Goal: Task Accomplishment & Management: Use online tool/utility

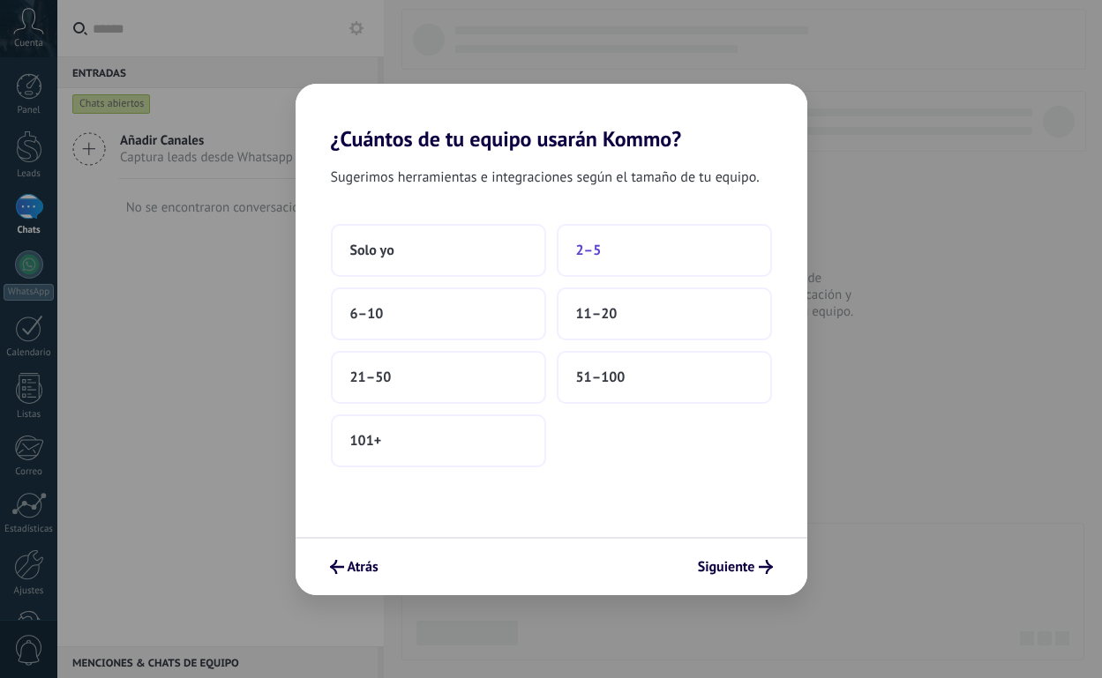
click at [605, 241] on button "2–5" at bounding box center [664, 250] width 215 height 53
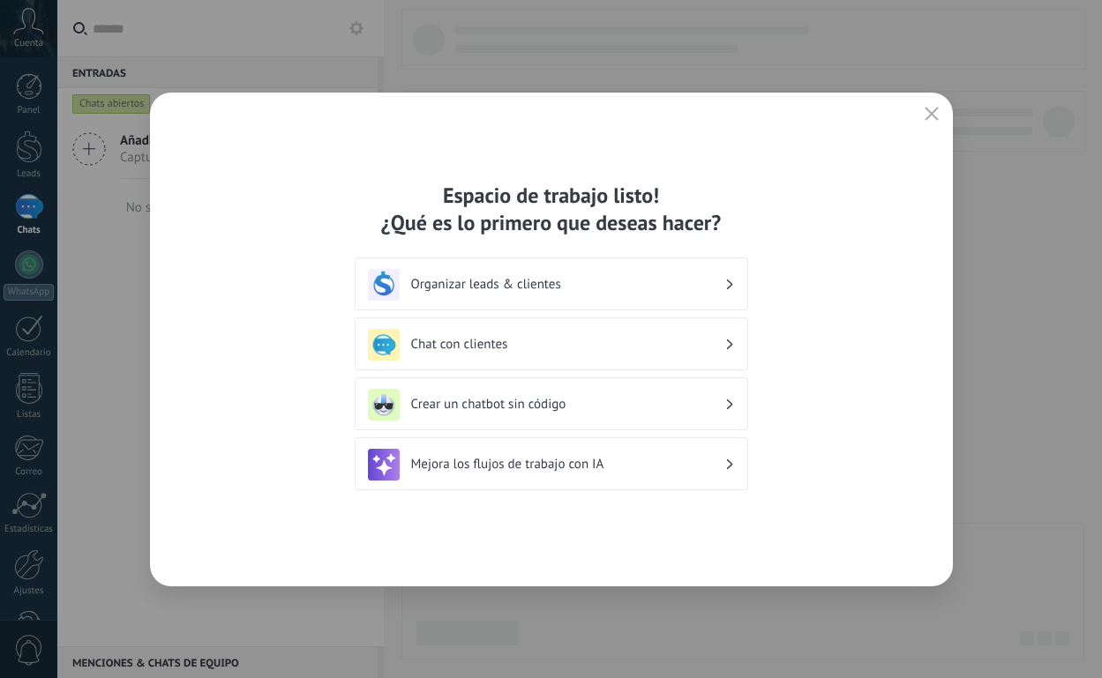
click at [587, 285] on h3 "Organizar leads & clientes" at bounding box center [567, 284] width 313 height 17
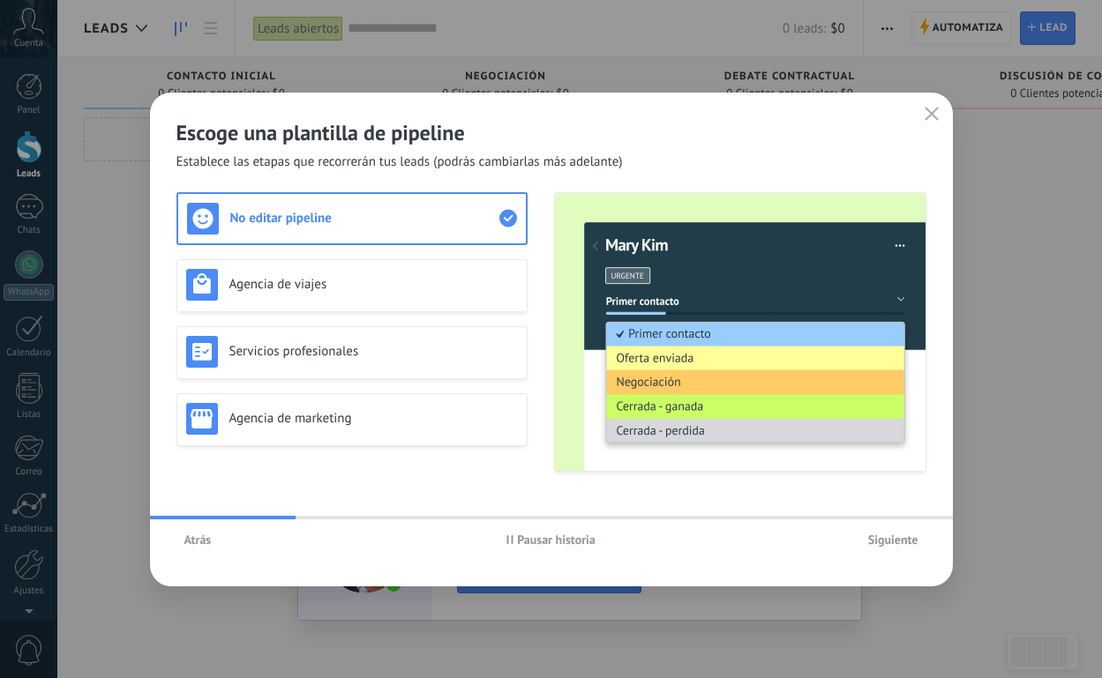
click at [880, 540] on span "Siguiente" at bounding box center [893, 540] width 50 height 12
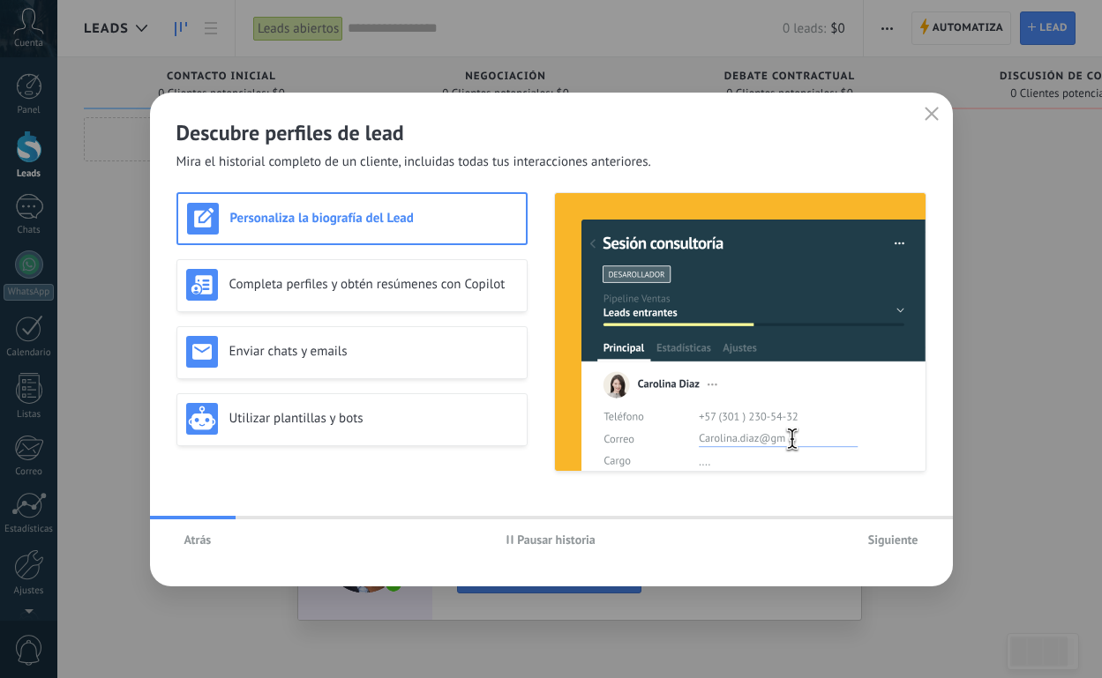
click at [880, 540] on span "Siguiente" at bounding box center [893, 540] width 50 height 12
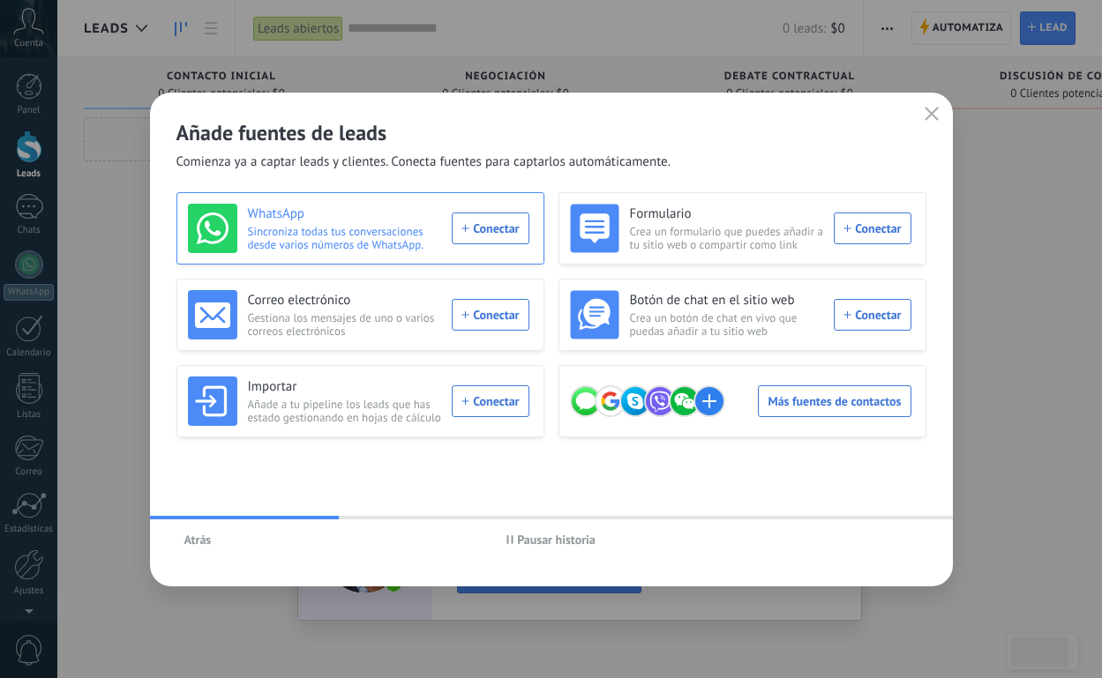
click at [471, 225] on div "WhatsApp Sincroniza todas tus conversaciones desde varios números de WhatsApp. …" at bounding box center [358, 228] width 341 height 49
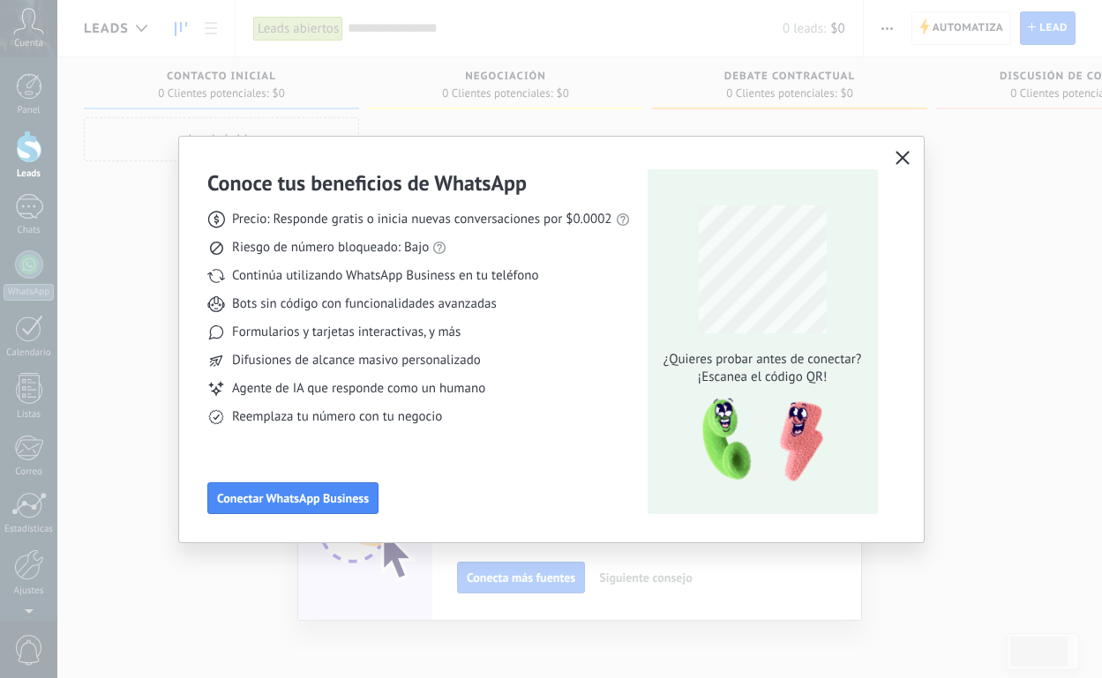
click at [897, 163] on icon "button" at bounding box center [902, 158] width 14 height 14
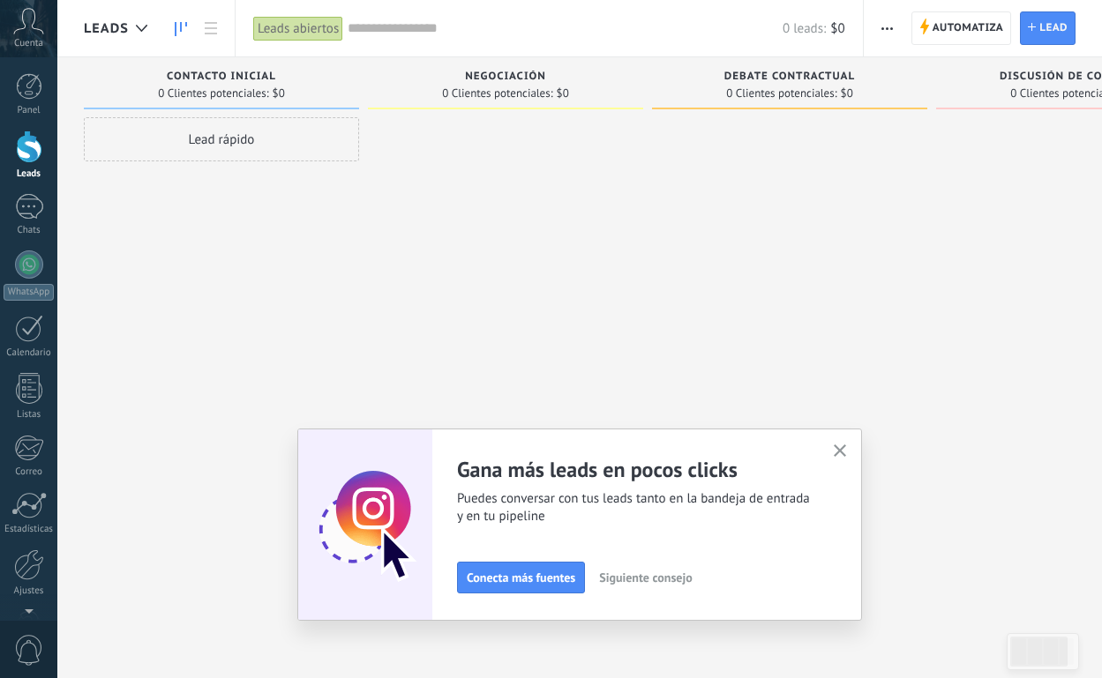
scroll to position [56, 0]
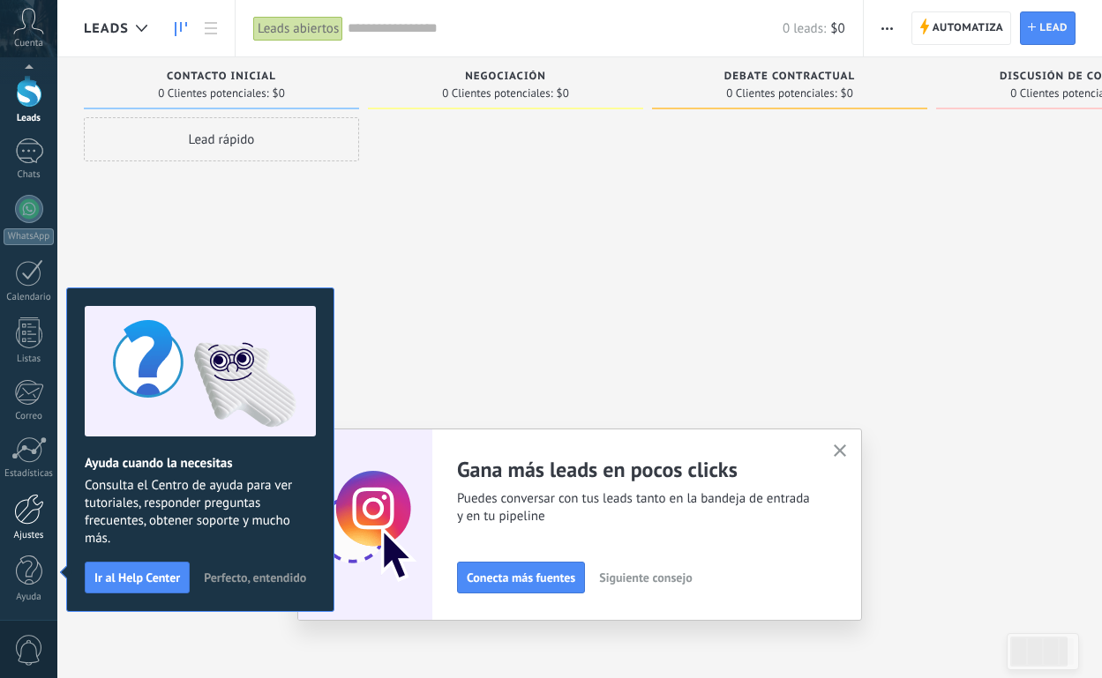
click at [34, 532] on div "Ajustes" at bounding box center [29, 535] width 51 height 11
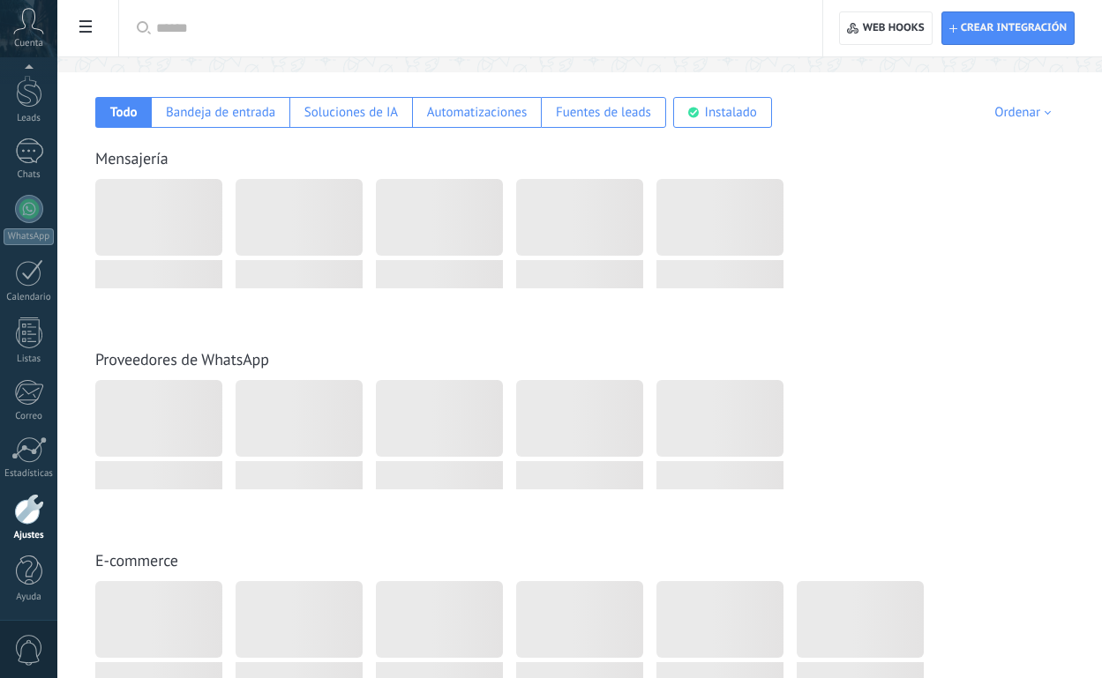
scroll to position [265, 0]
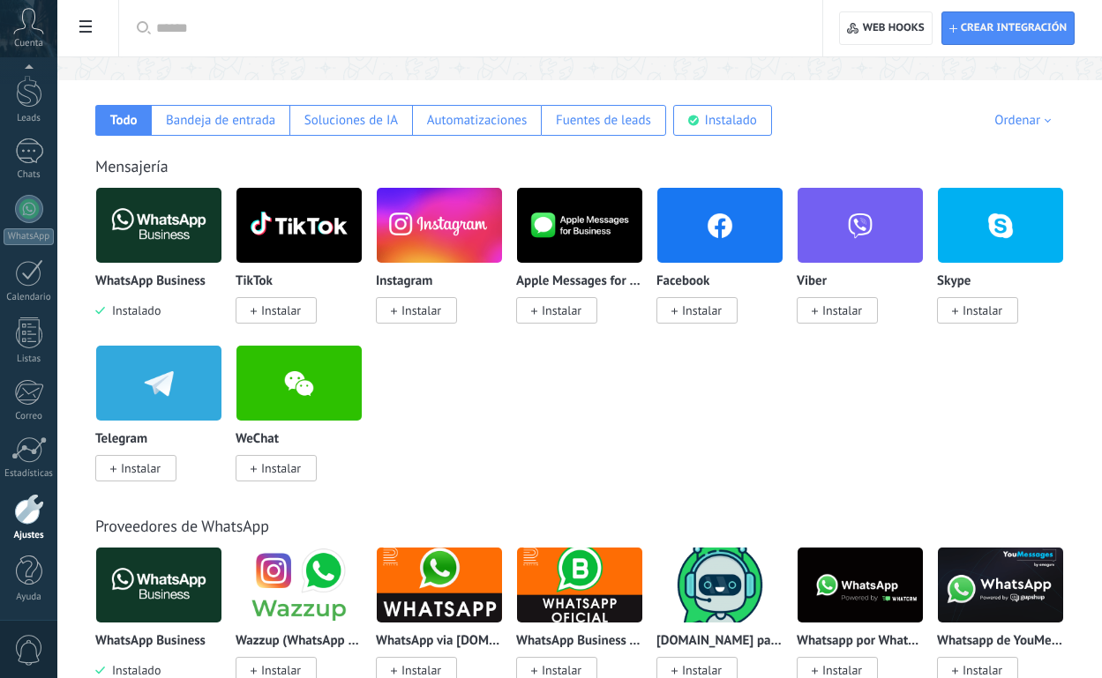
click at [138, 318] on span "Instalado" at bounding box center [133, 311] width 56 height 16
click at [135, 234] on img at bounding box center [158, 226] width 125 height 86
click at [154, 218] on img at bounding box center [158, 226] width 125 height 86
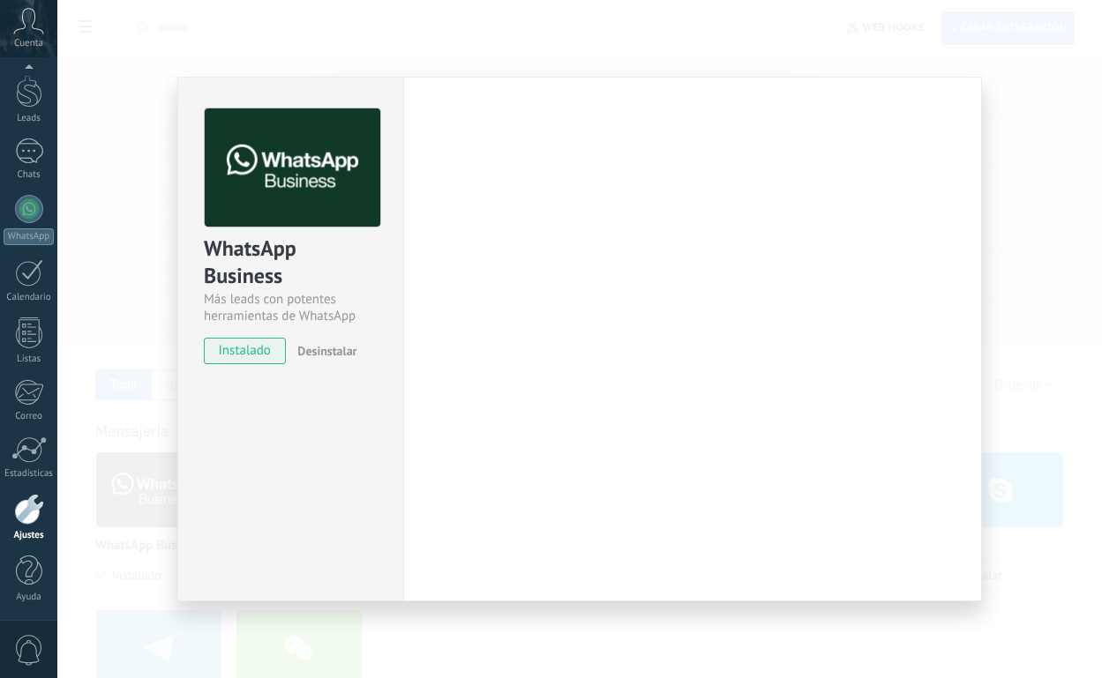
scroll to position [0, 0]
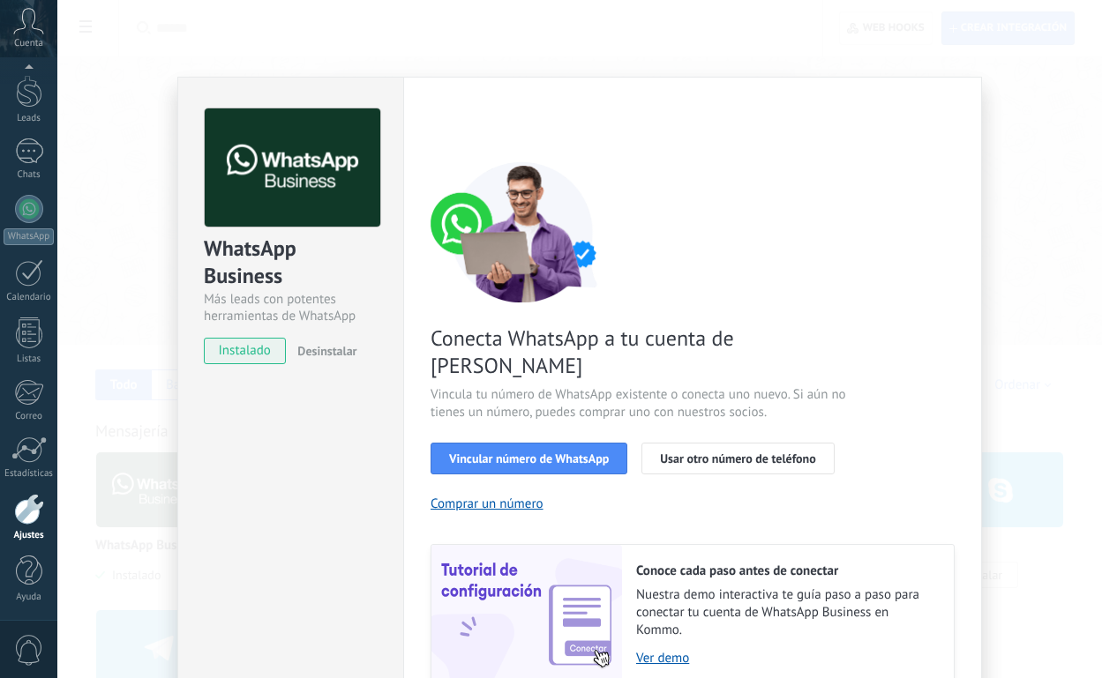
click at [87, 154] on div "WhatsApp Business Más leads con potentes herramientas de WhatsApp instalado Des…" at bounding box center [579, 339] width 1044 height 678
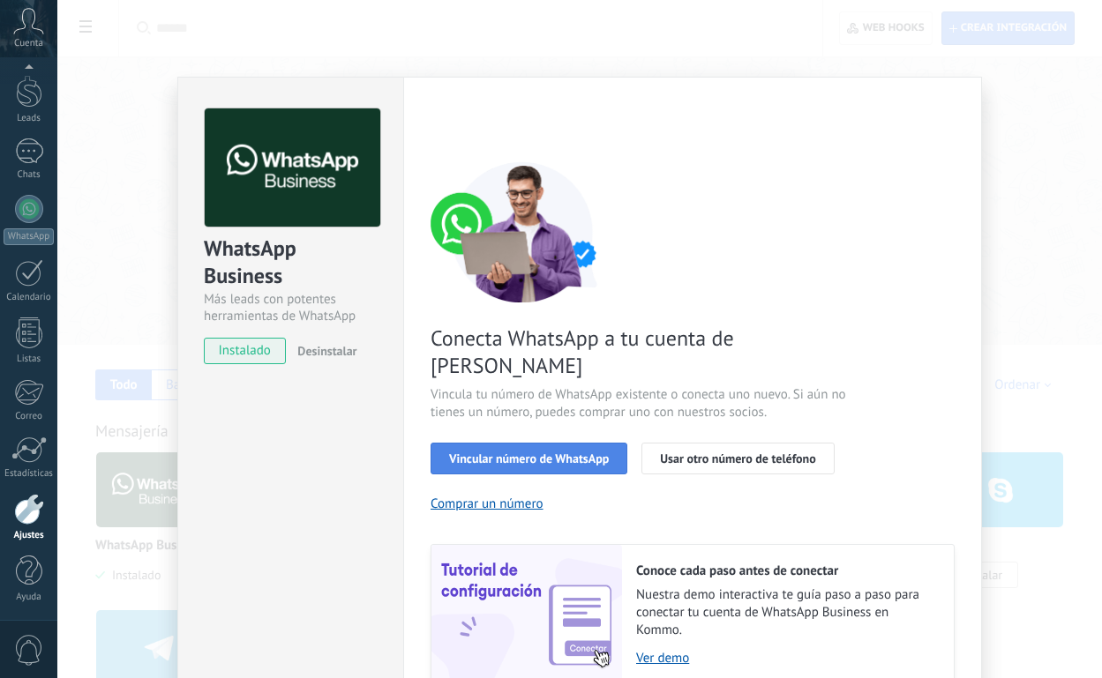
click at [488, 452] on span "Vincular número de WhatsApp" at bounding box center [529, 458] width 160 height 12
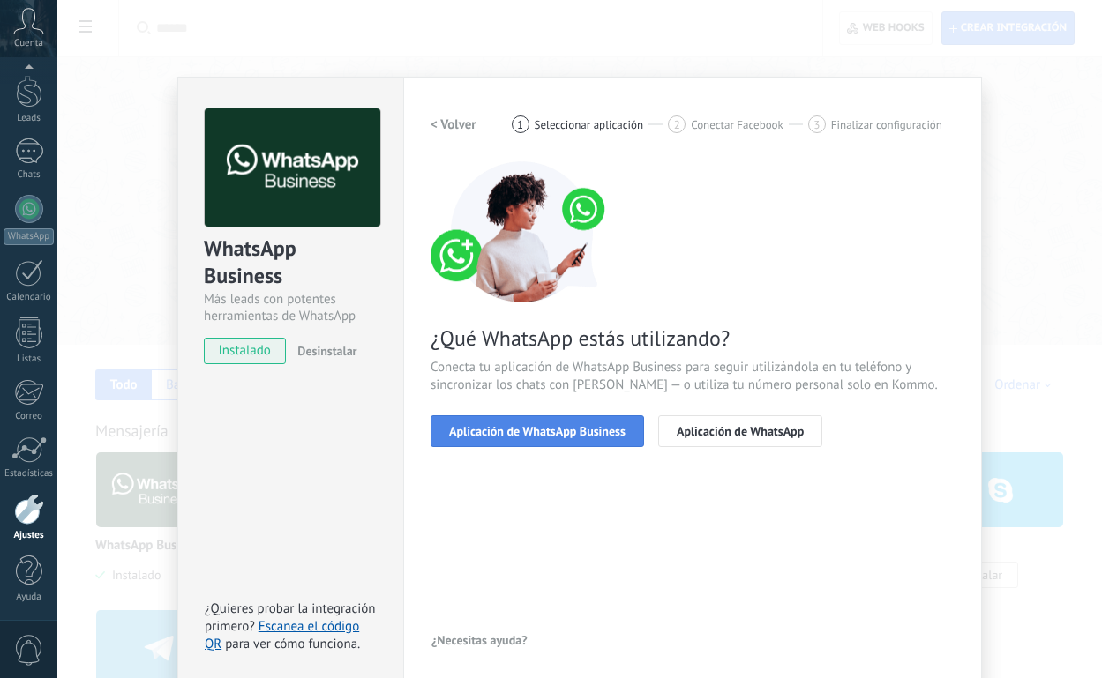
click at [508, 440] on button "Aplicación de WhatsApp Business" at bounding box center [536, 431] width 213 height 32
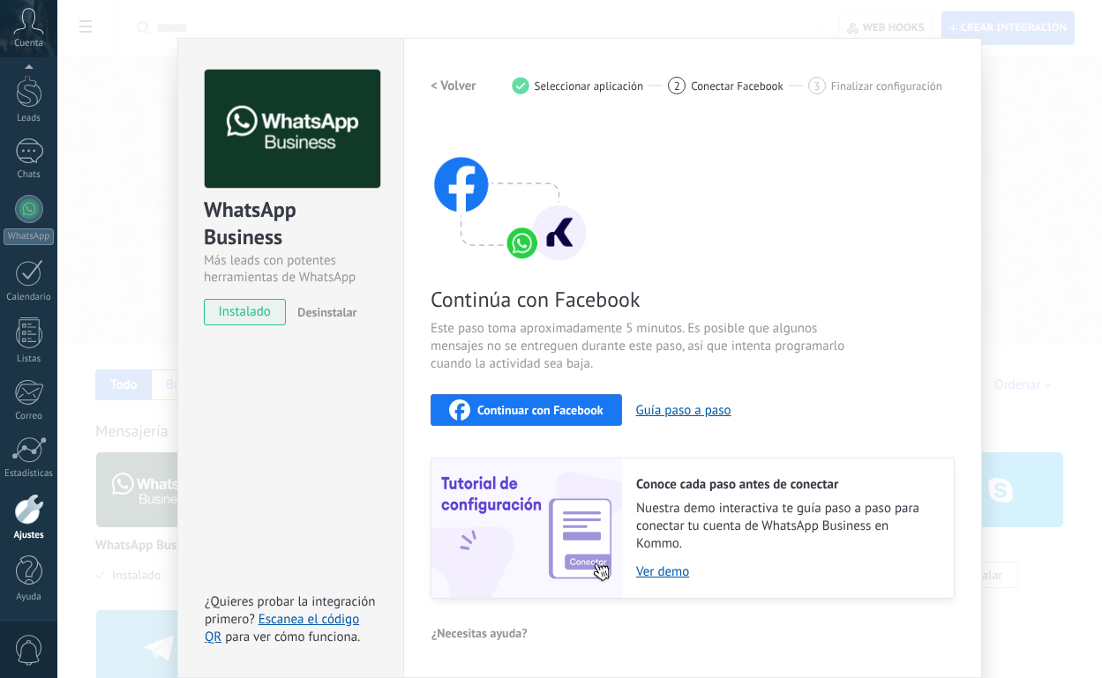
scroll to position [38, 0]
click at [522, 406] on span "Continuar con Facebook" at bounding box center [540, 411] width 126 height 12
